Goal: Task Accomplishment & Management: Manage account settings

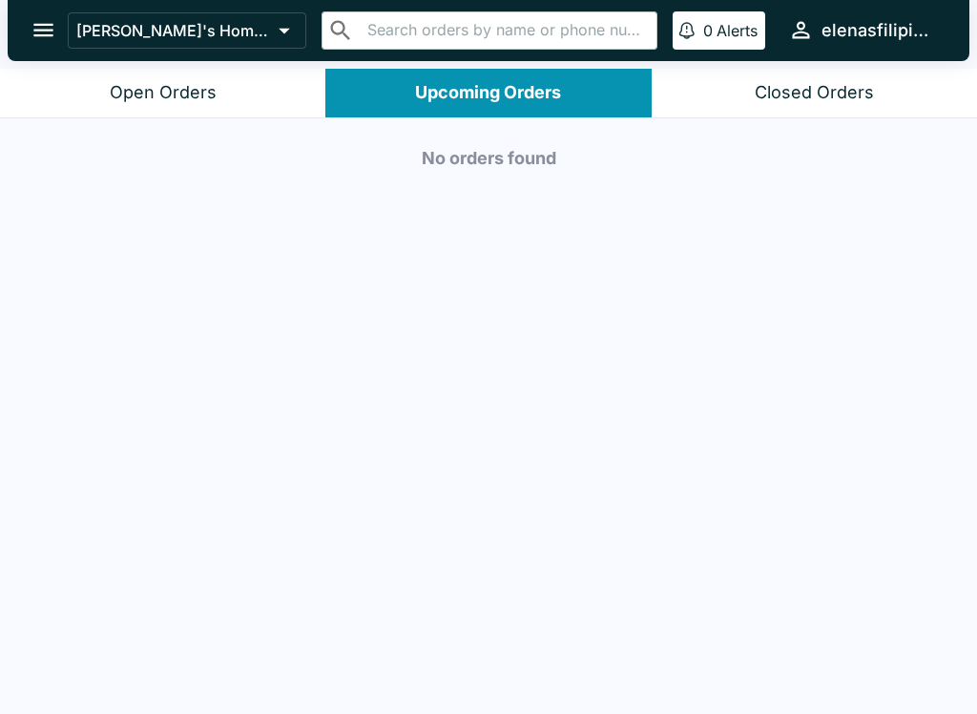
click at [74, 31] on button "[PERSON_NAME]'s Home of the Finest Filipino Foods" at bounding box center [187, 30] width 239 height 36
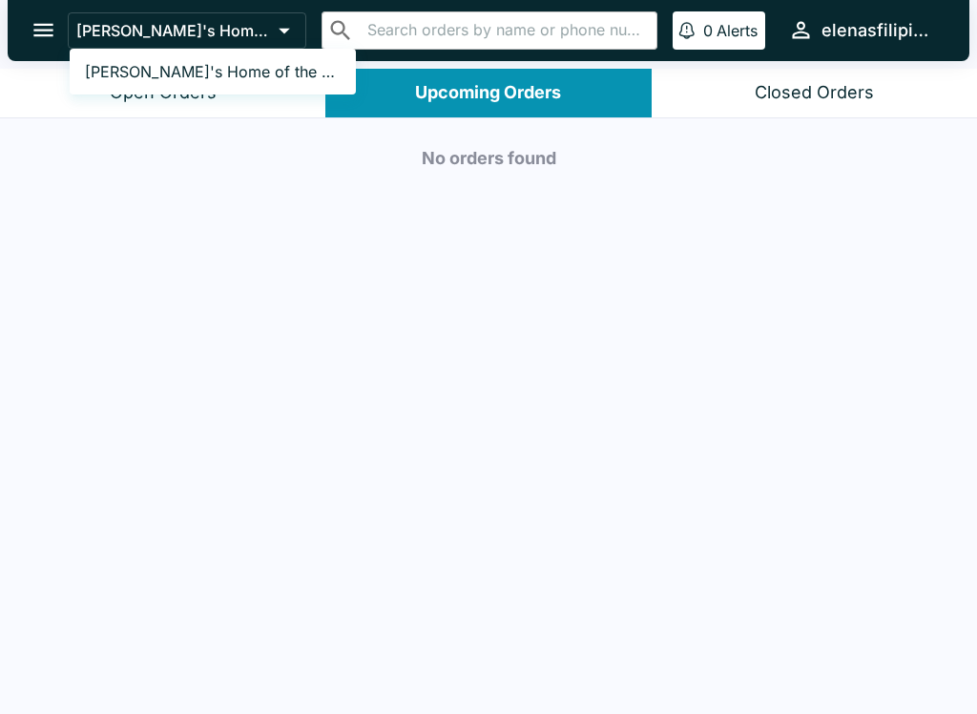
click at [51, 33] on div at bounding box center [488, 357] width 977 height 714
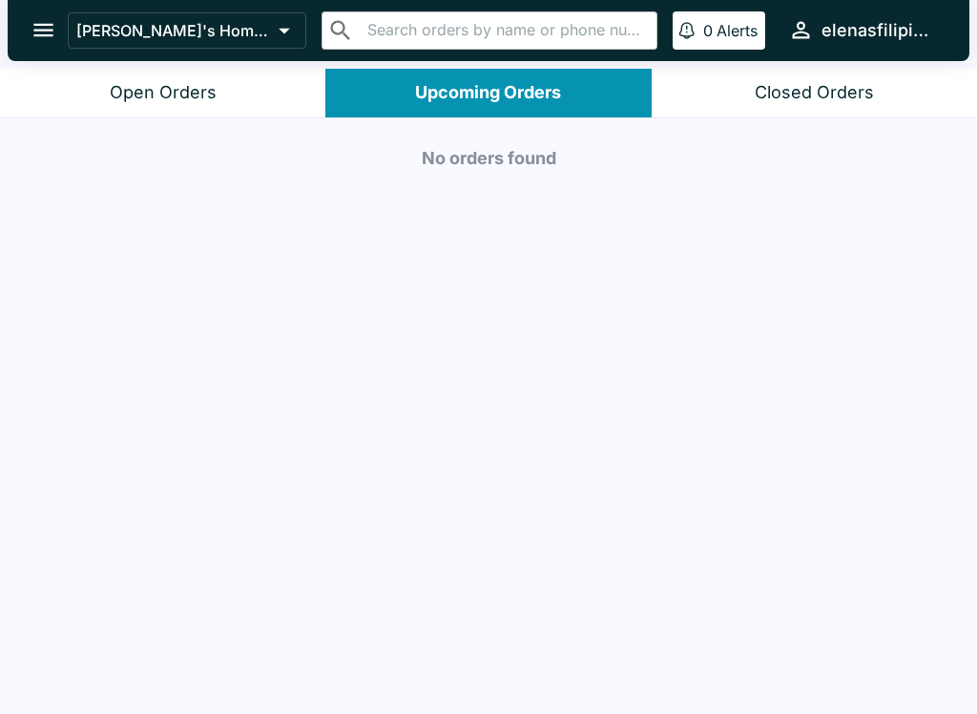
click at [144, 115] on button "Open Orders" at bounding box center [162, 93] width 325 height 49
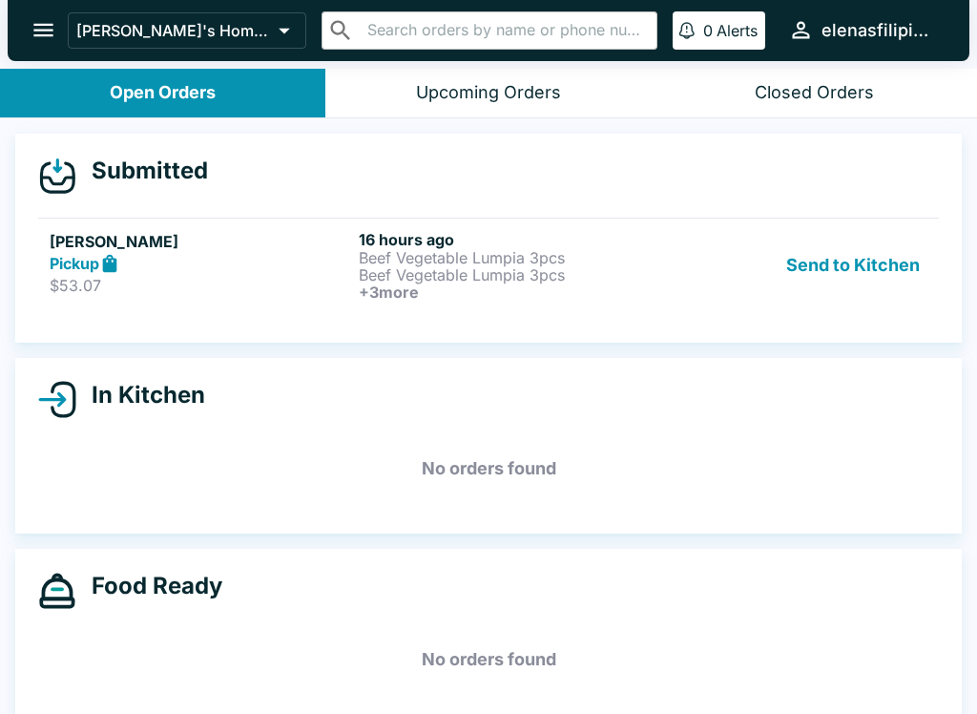
click at [157, 85] on div "Open Orders" at bounding box center [163, 93] width 106 height 22
click at [168, 89] on div "Open Orders" at bounding box center [163, 93] width 106 height 22
click at [52, 169] on icon at bounding box center [57, 176] width 38 height 38
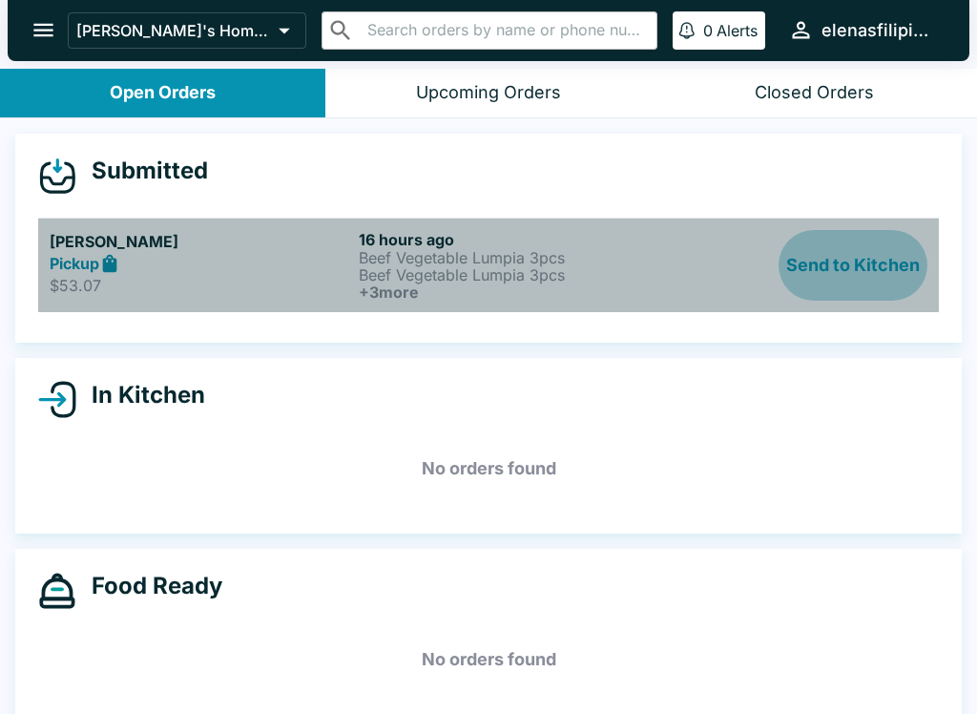
click at [817, 258] on button "Send to Kitchen" at bounding box center [853, 265] width 149 height 71
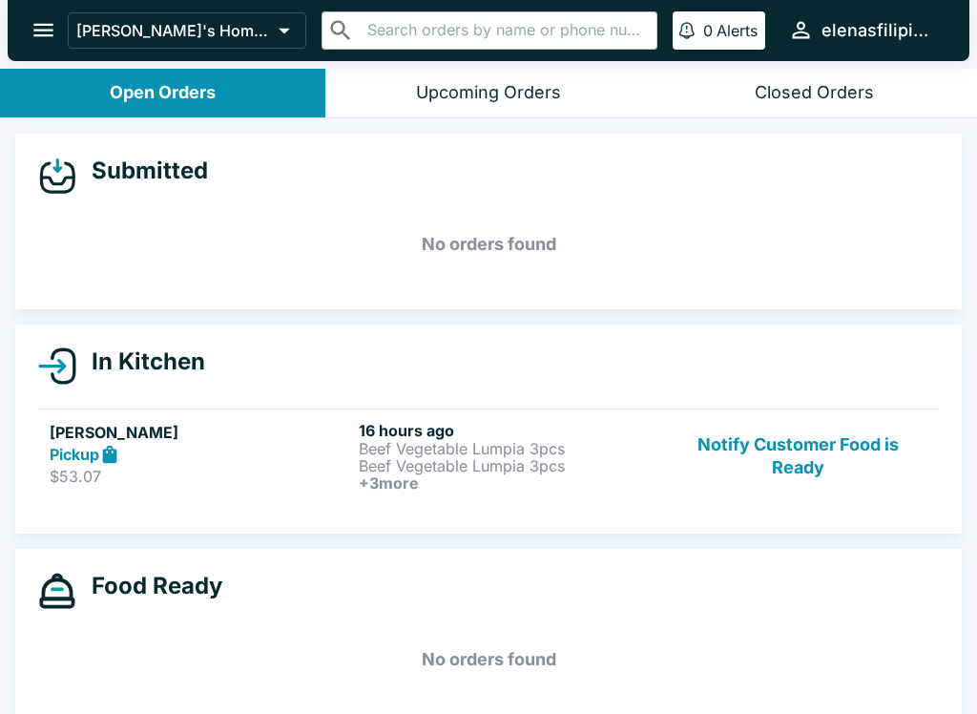
click at [590, 465] on p "Beef Vegetable Lumpia 3pcs" at bounding box center [510, 465] width 302 height 17
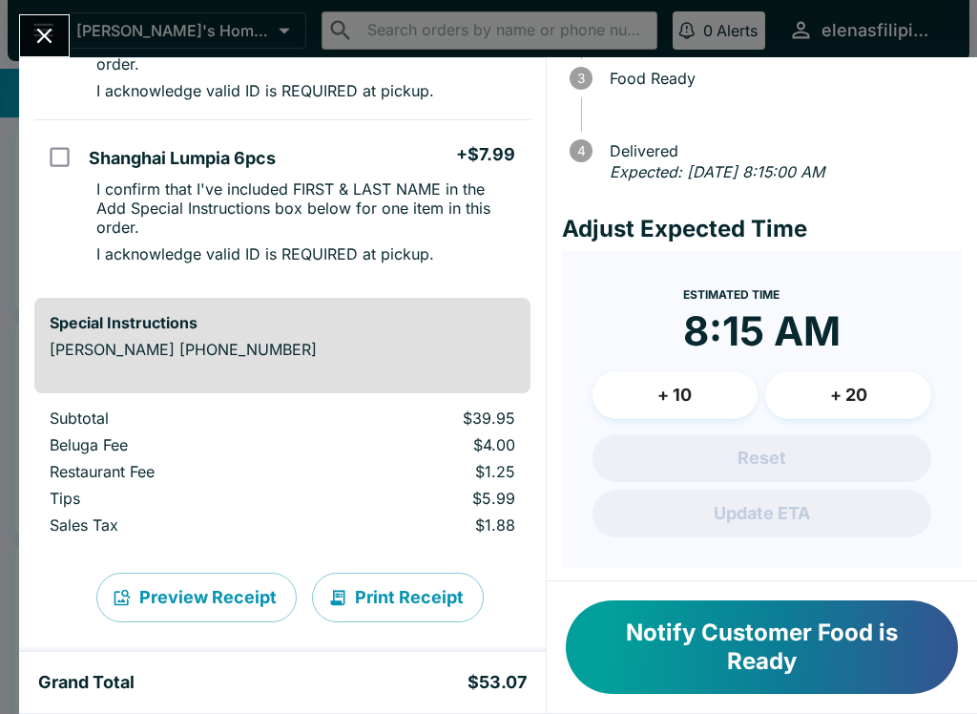
scroll to position [757, 0]
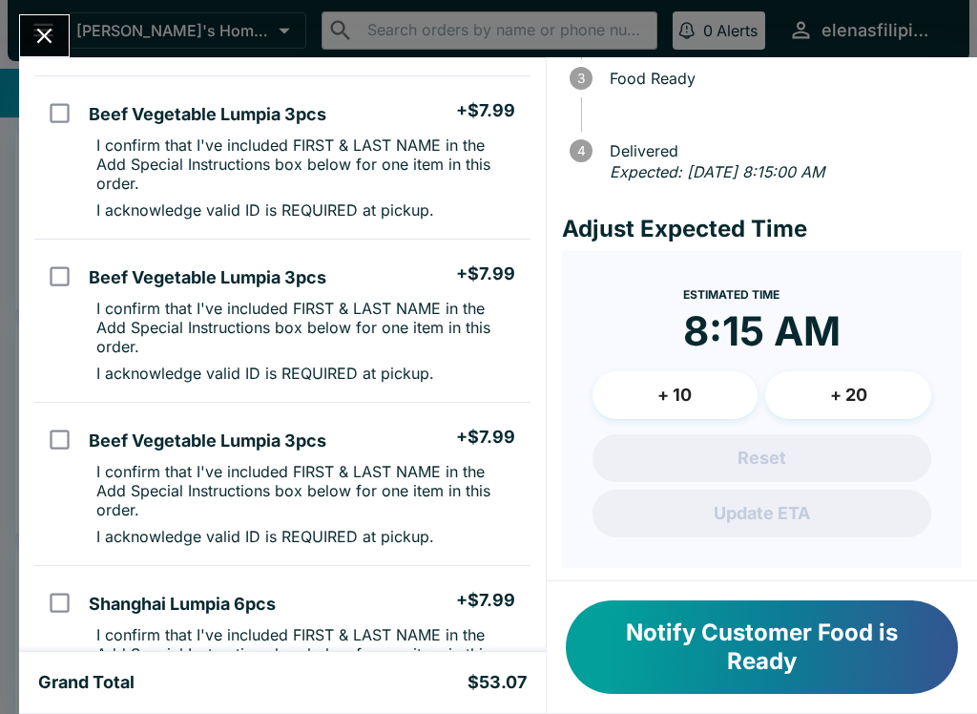
click at [673, 647] on button "Notify Customer Food is Ready" at bounding box center [762, 647] width 392 height 94
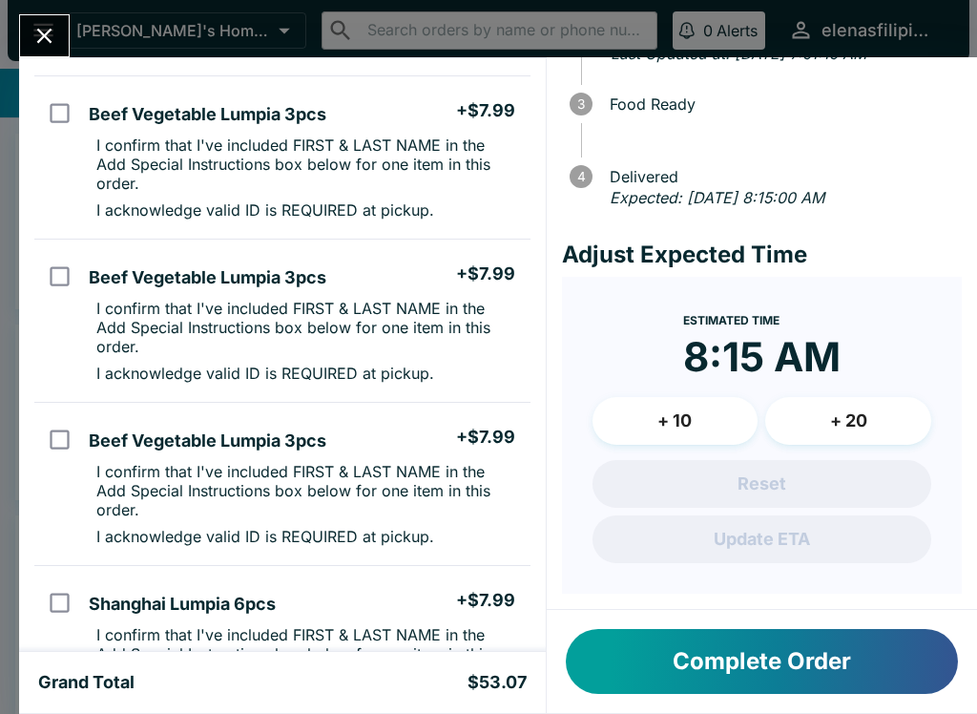
scroll to position [165, 0]
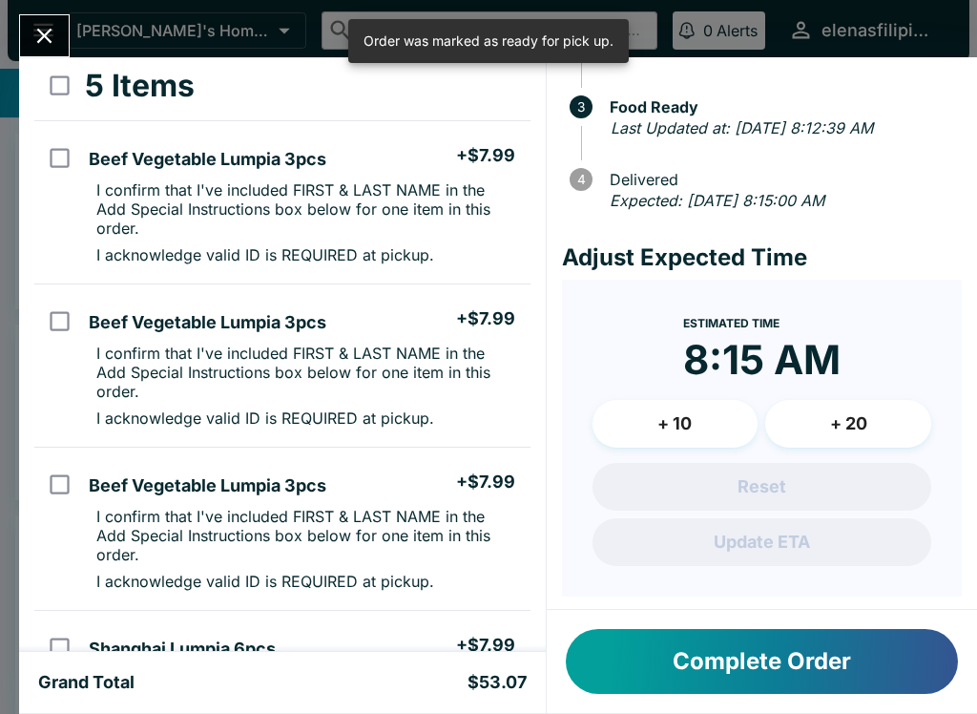
click at [673, 647] on button "Complete Order" at bounding box center [762, 661] width 392 height 65
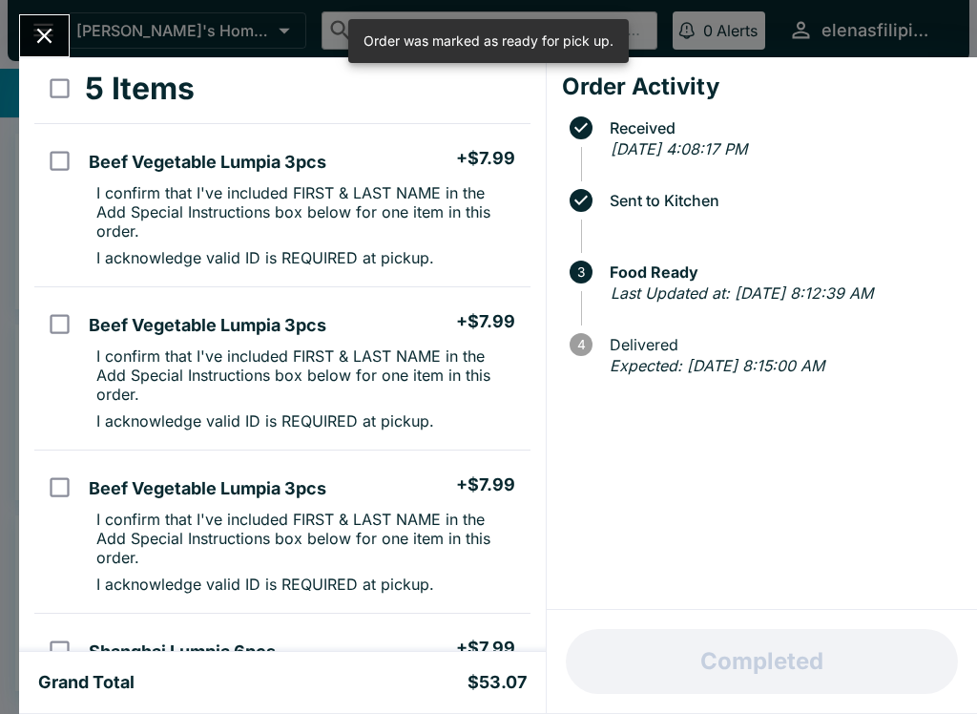
scroll to position [0, 0]
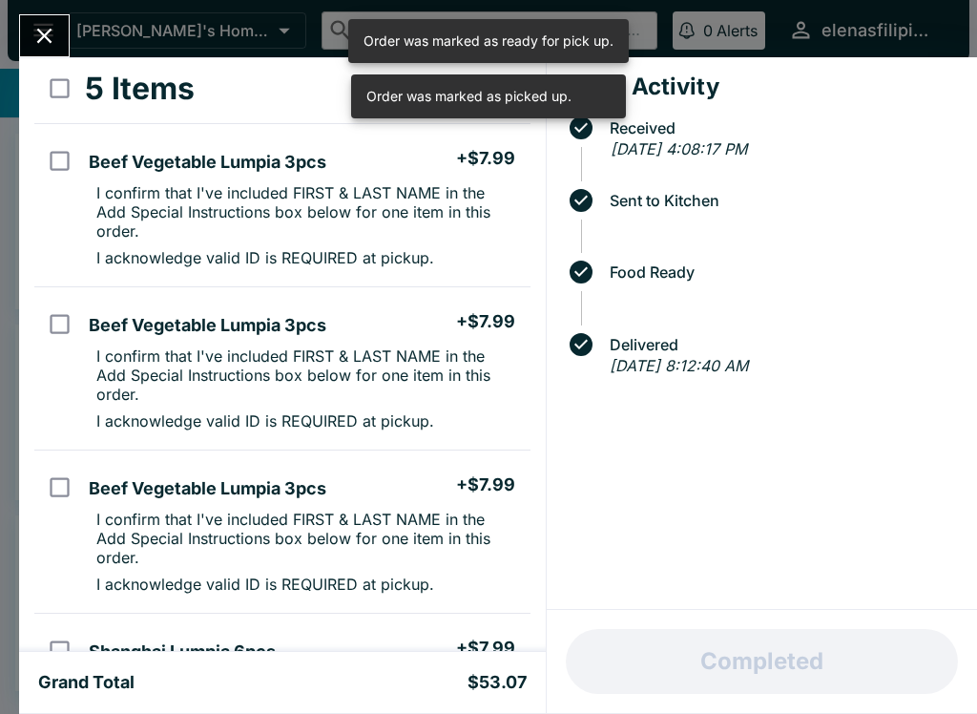
click at [42, 15] on button "Close" at bounding box center [44, 35] width 49 height 41
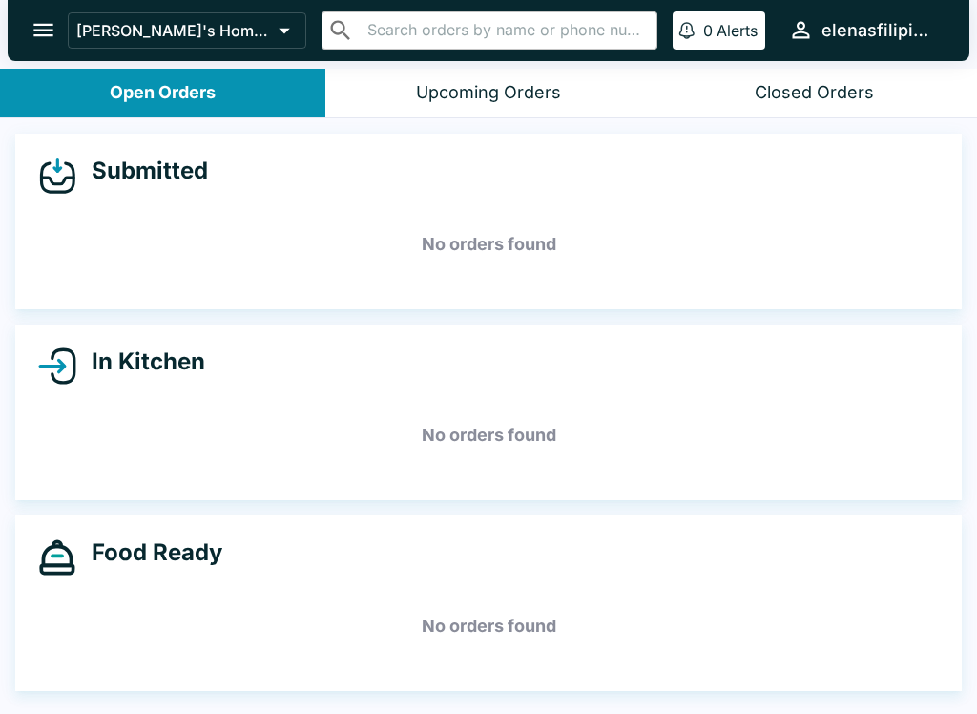
click at [52, 22] on icon "open drawer" at bounding box center [44, 30] width 26 height 26
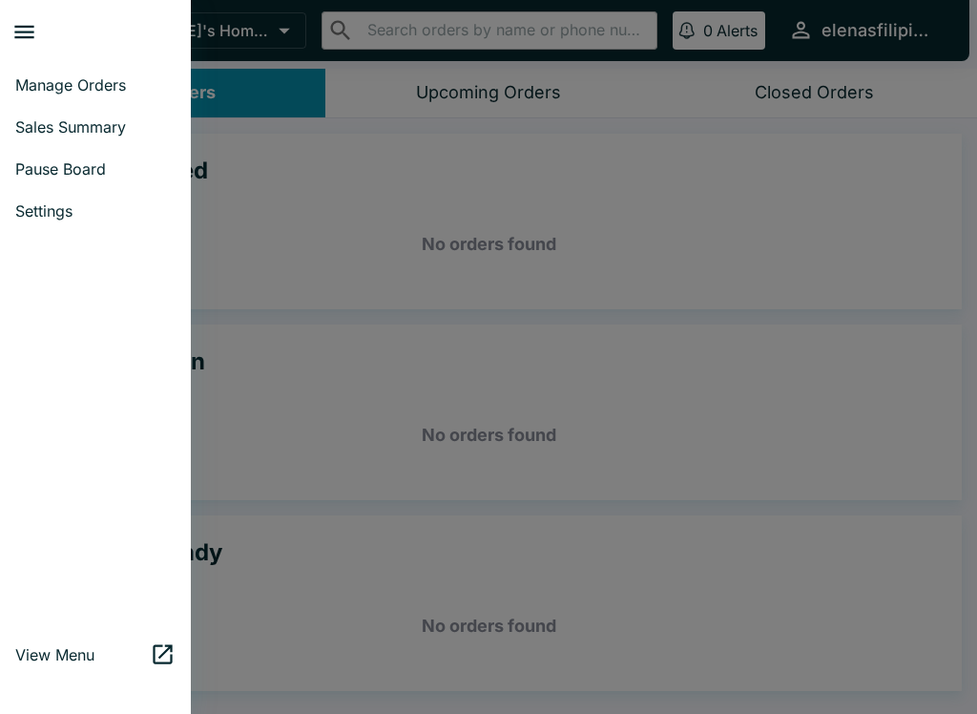
click at [303, 186] on div at bounding box center [488, 357] width 977 height 714
